Goal: Go to known website: Access a specific website the user already knows

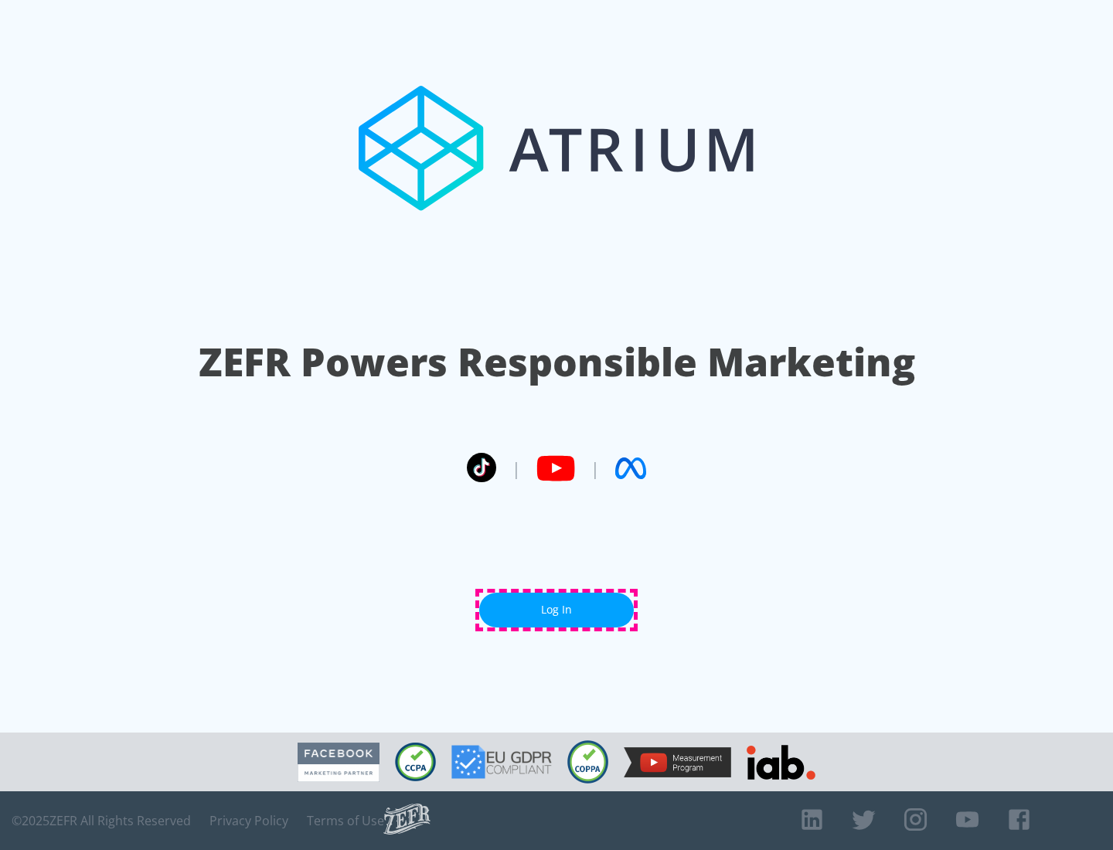
click at [557, 610] on link "Log In" at bounding box center [556, 610] width 155 height 35
